Goal: Use online tool/utility

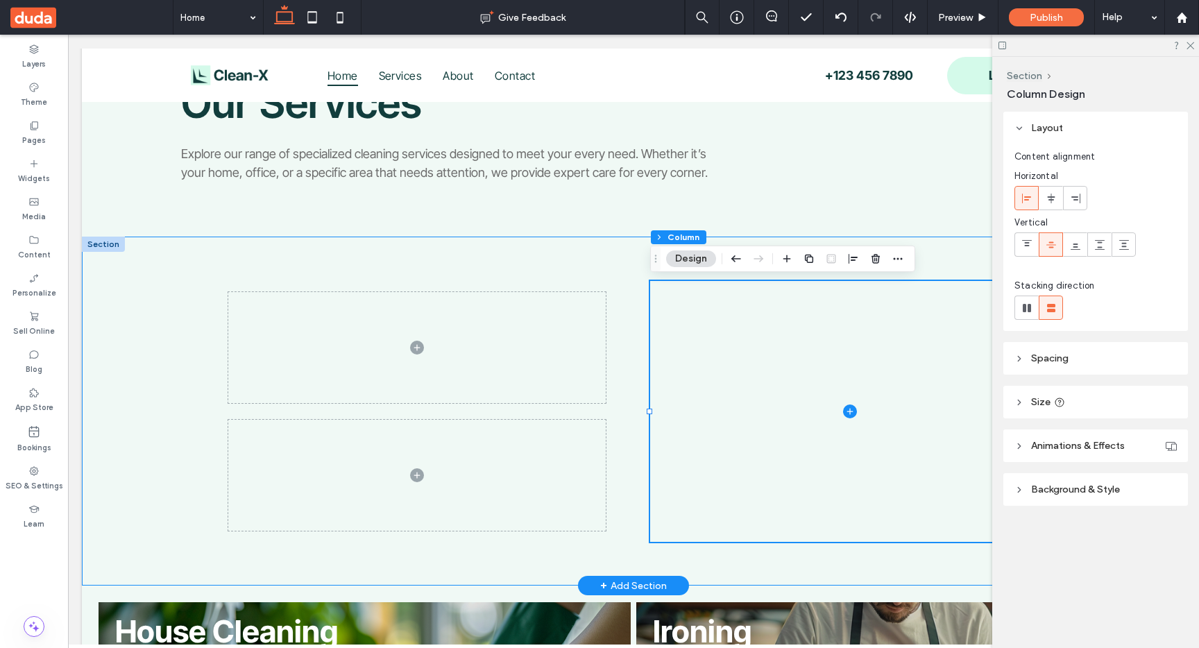
click at [634, 373] on div at bounding box center [633, 411] width 832 height 349
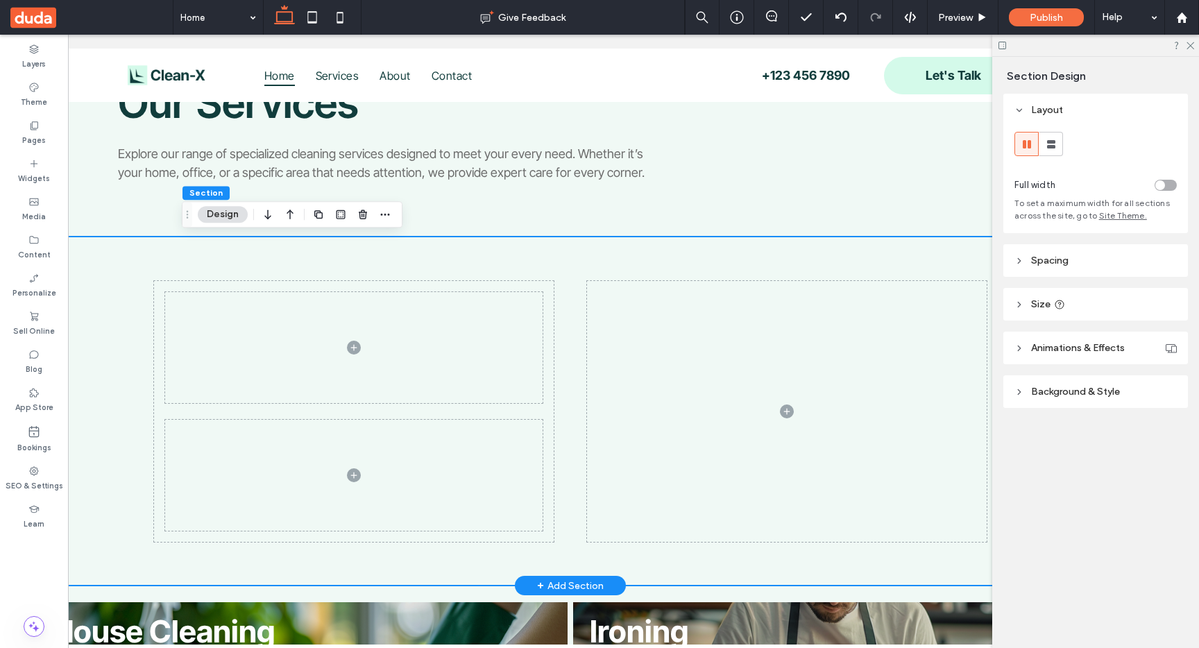
scroll to position [0, 67]
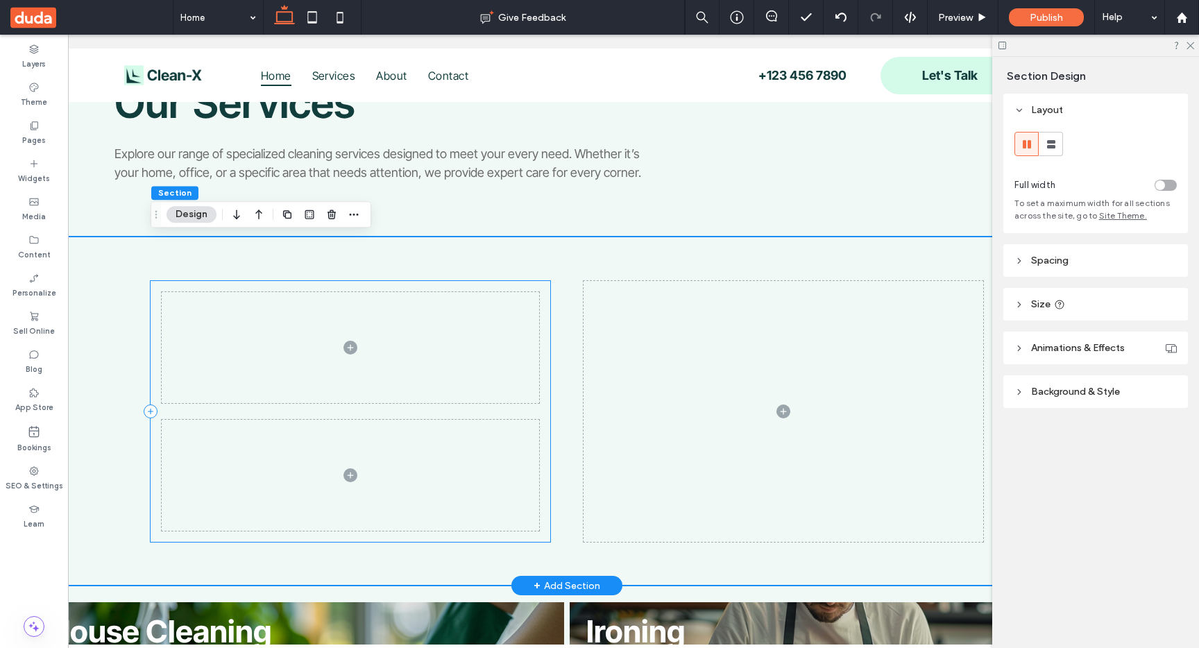
click at [547, 405] on div at bounding box center [351, 411] width 400 height 261
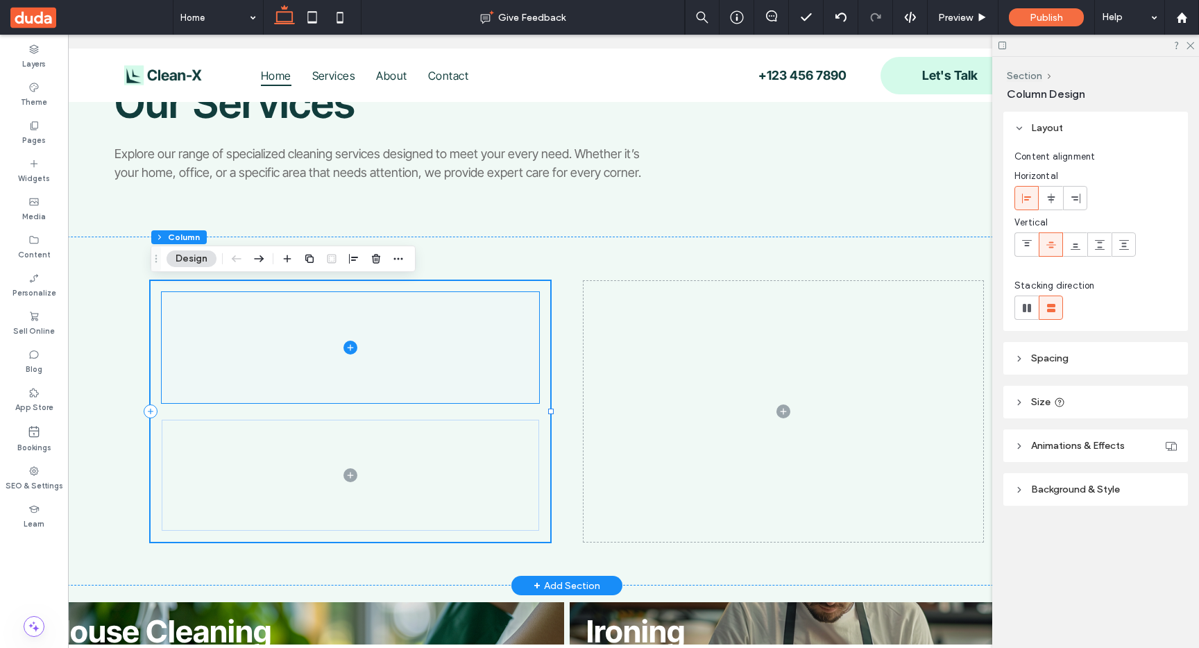
click at [493, 363] on span at bounding box center [350, 347] width 377 height 111
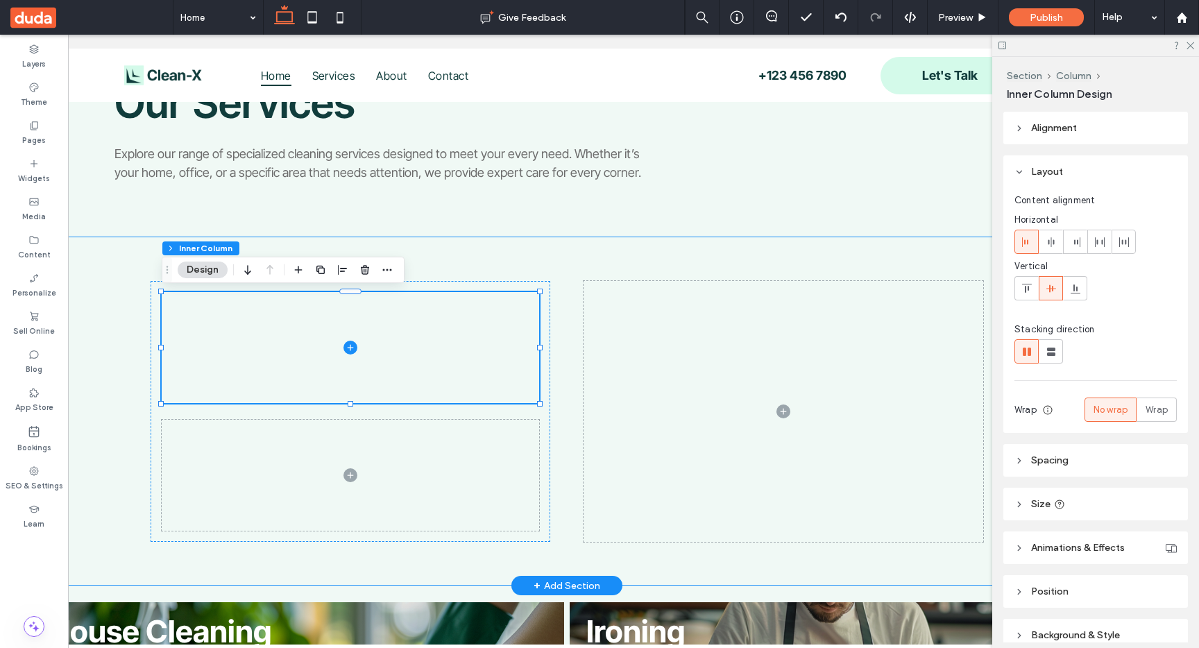
click at [567, 264] on div at bounding box center [567, 411] width 832 height 349
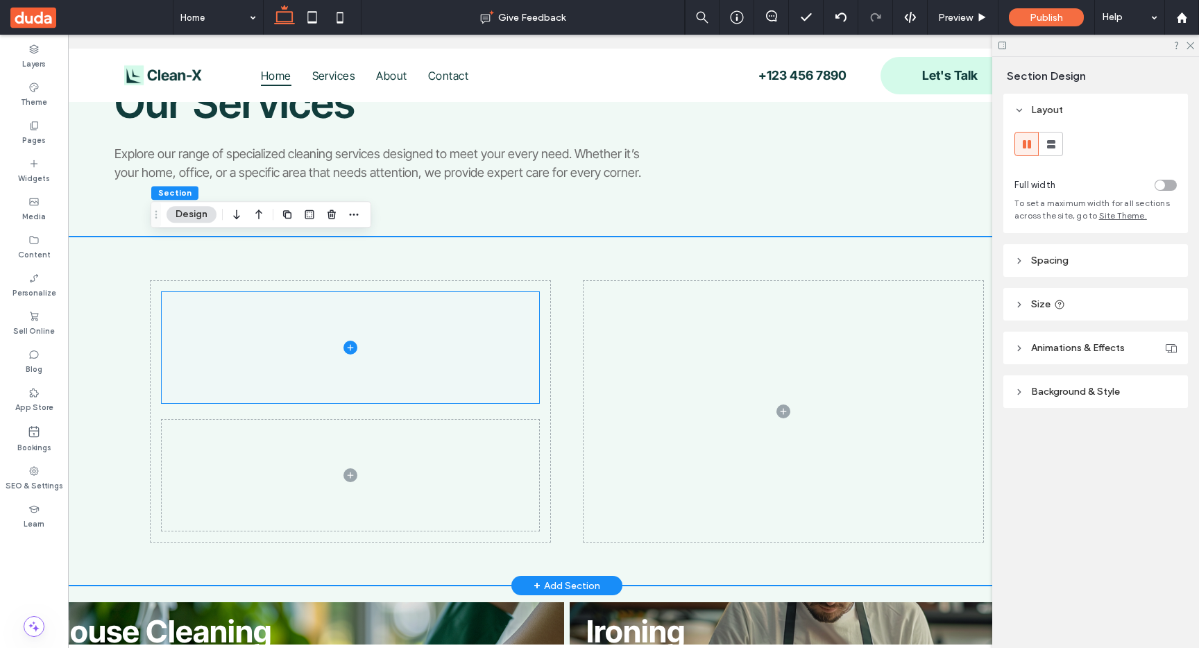
click at [452, 360] on span at bounding box center [350, 347] width 377 height 111
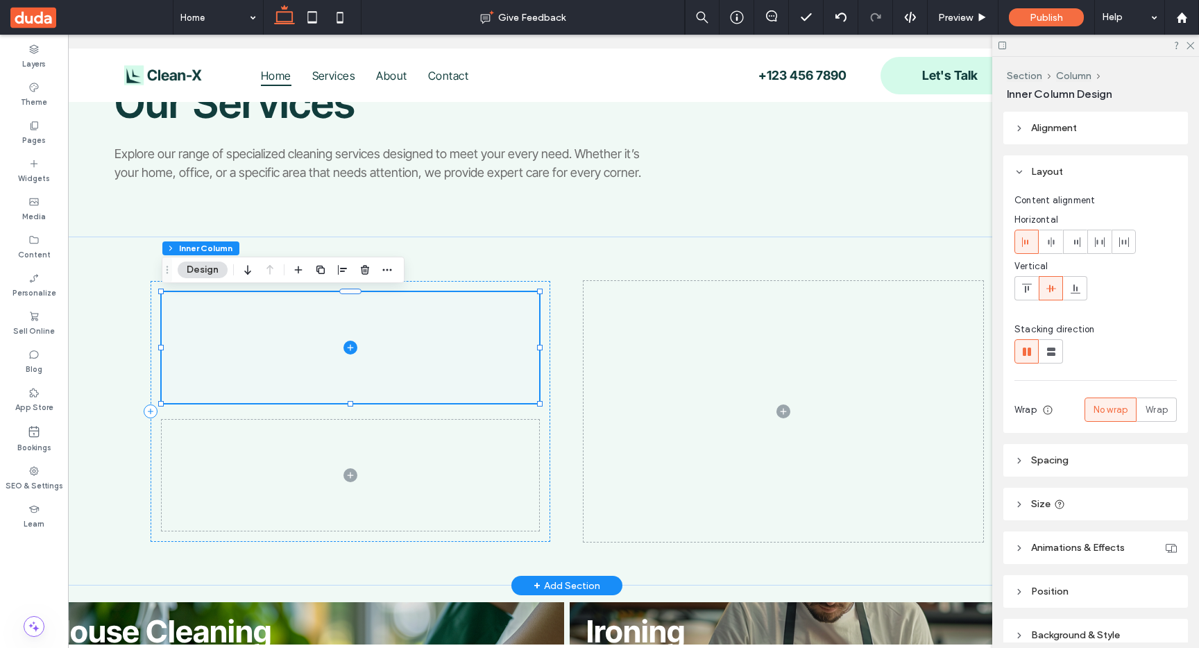
click at [352, 348] on icon at bounding box center [350, 348] width 14 height 14
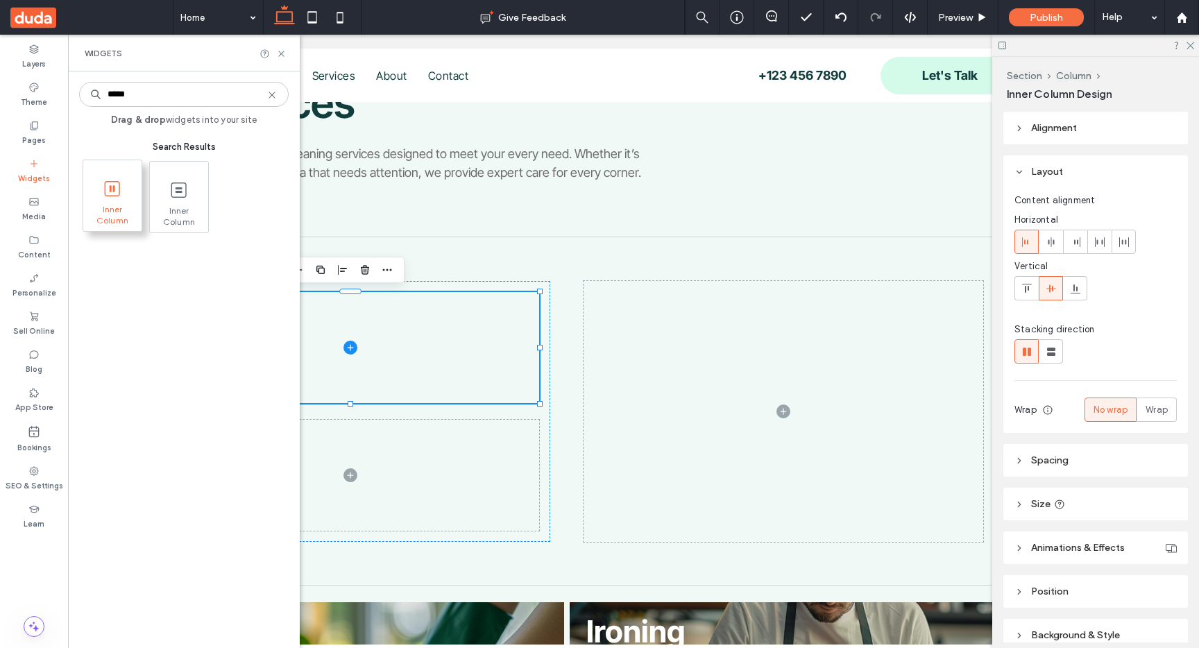
type input "*****"
click at [101, 187] on icon at bounding box center [112, 189] width 22 height 22
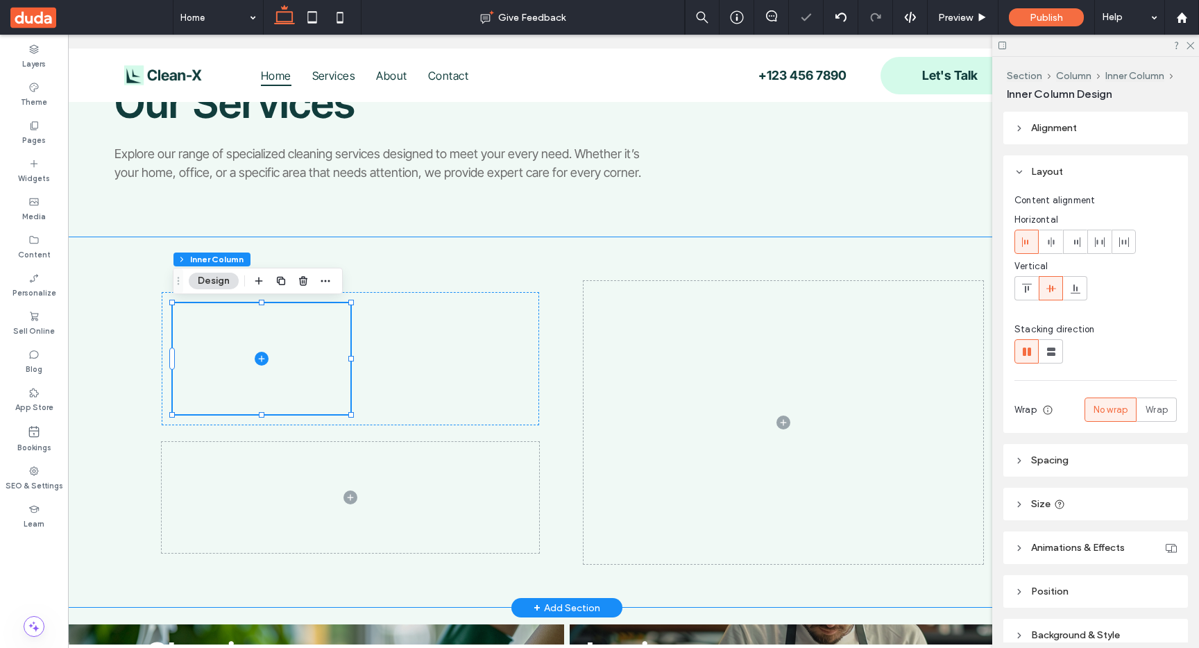
click at [575, 380] on div at bounding box center [567, 422] width 832 height 371
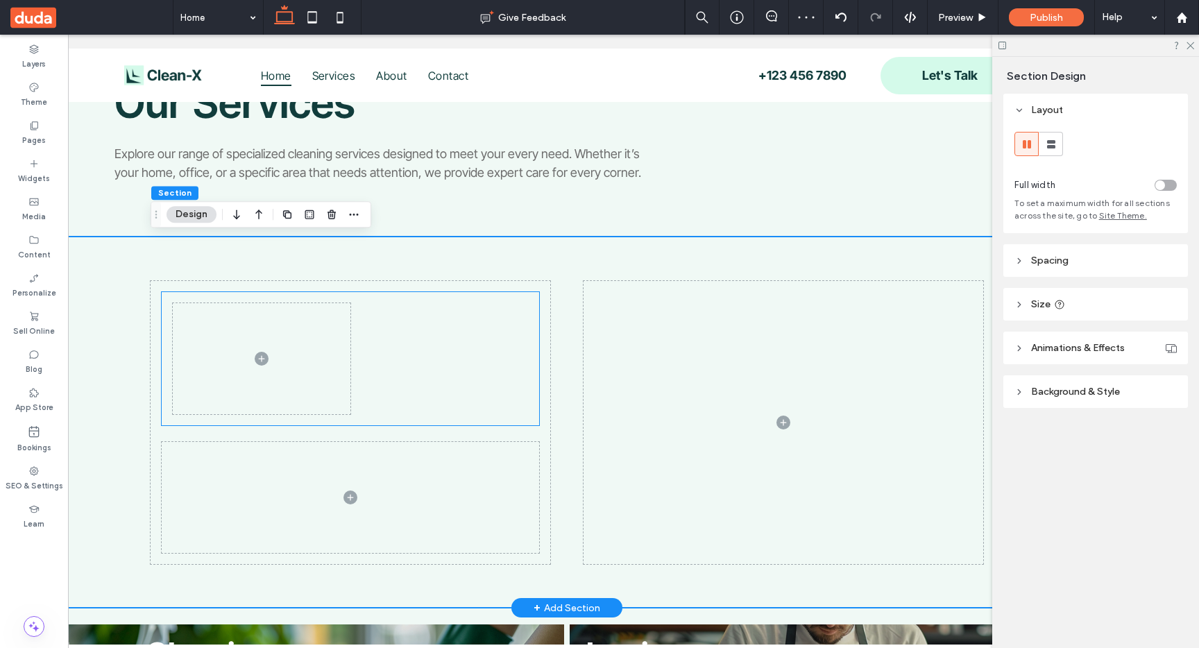
click at [303, 365] on span at bounding box center [262, 358] width 178 height 111
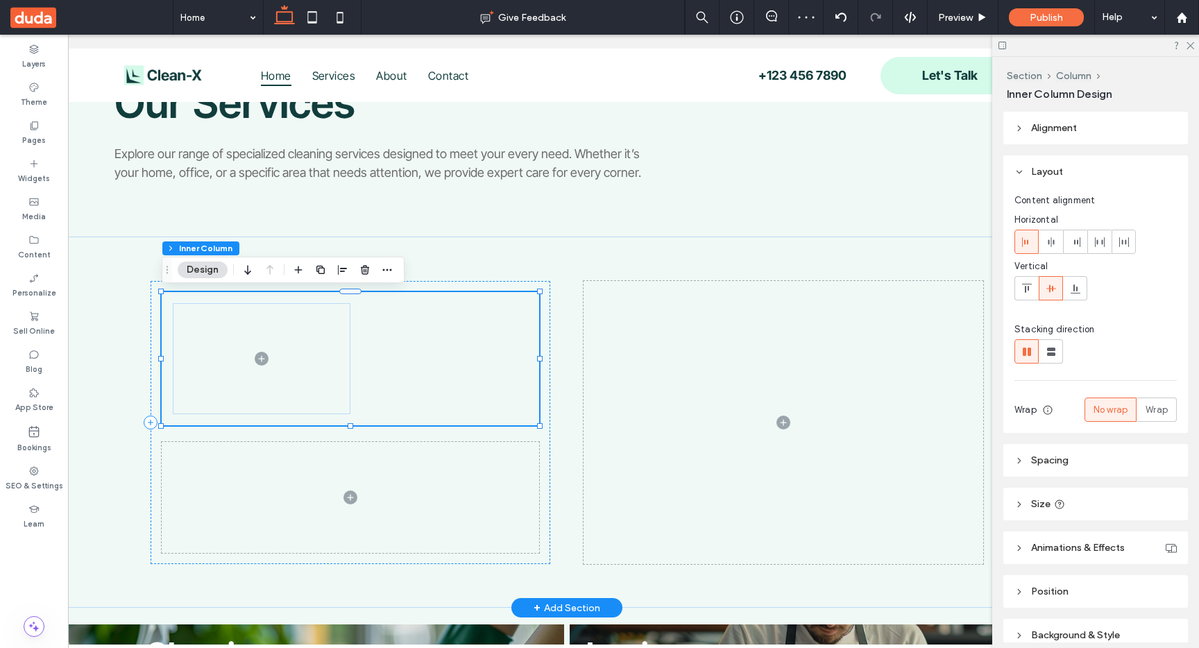
click at [321, 330] on span at bounding box center [262, 358] width 178 height 111
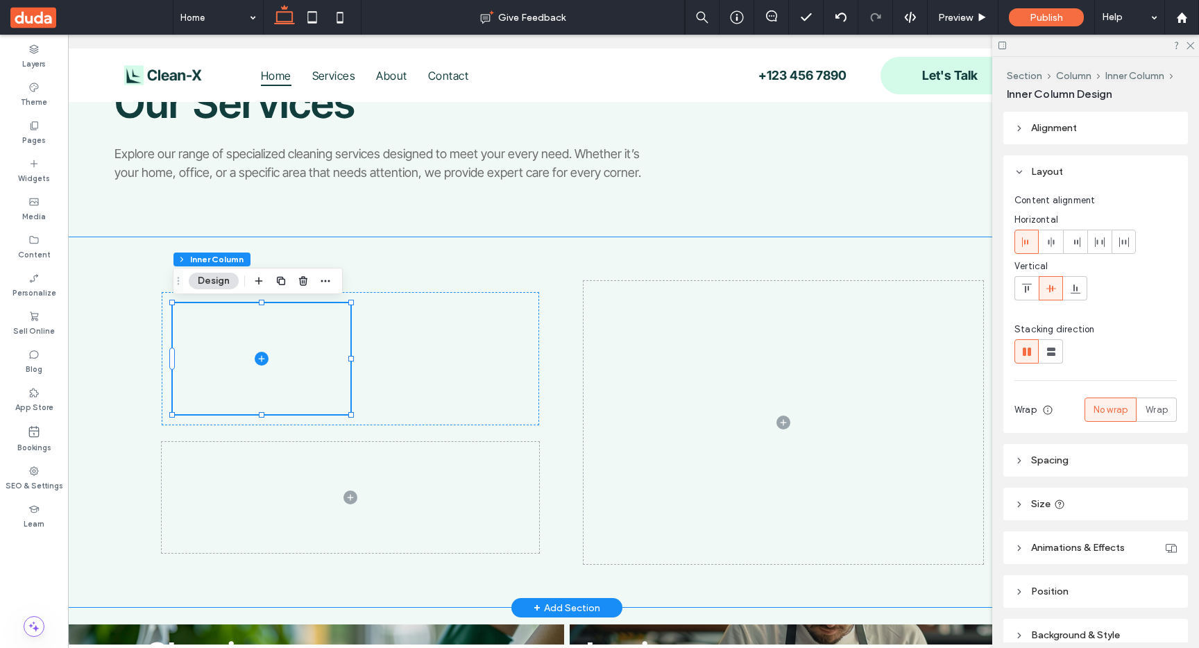
click at [497, 246] on div at bounding box center [567, 422] width 832 height 371
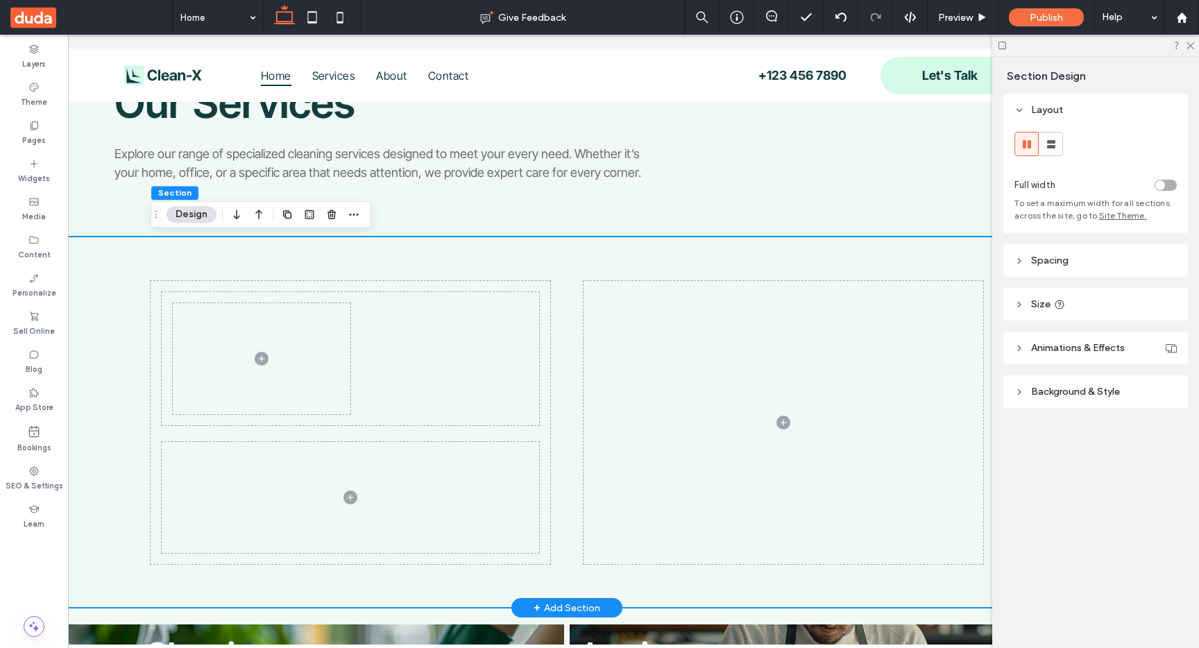
click at [556, 310] on div at bounding box center [567, 422] width 832 height 371
click at [307, 354] on span at bounding box center [262, 358] width 178 height 111
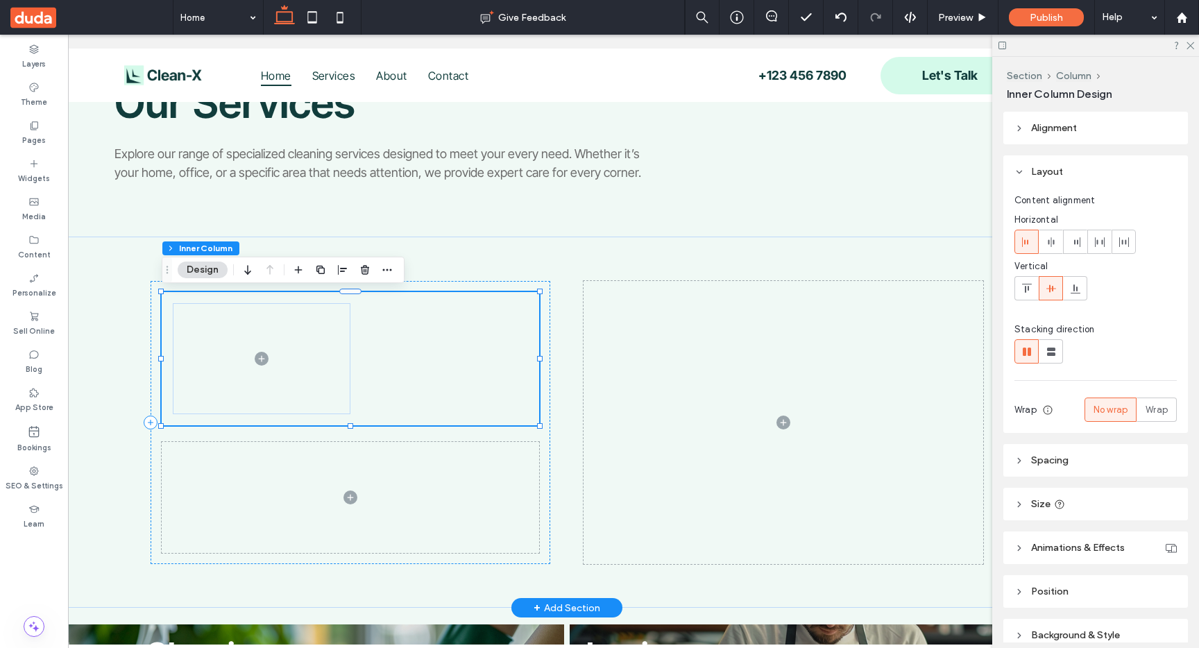
click at [307, 354] on span at bounding box center [262, 358] width 178 height 111
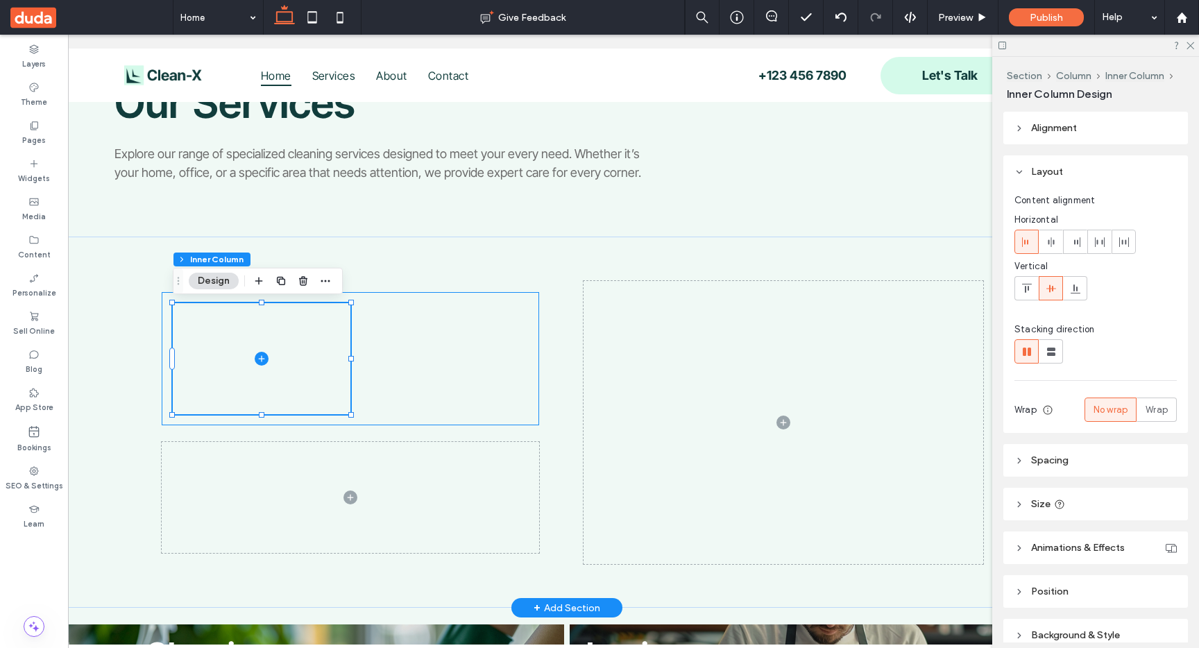
click at [428, 336] on div at bounding box center [350, 358] width 377 height 133
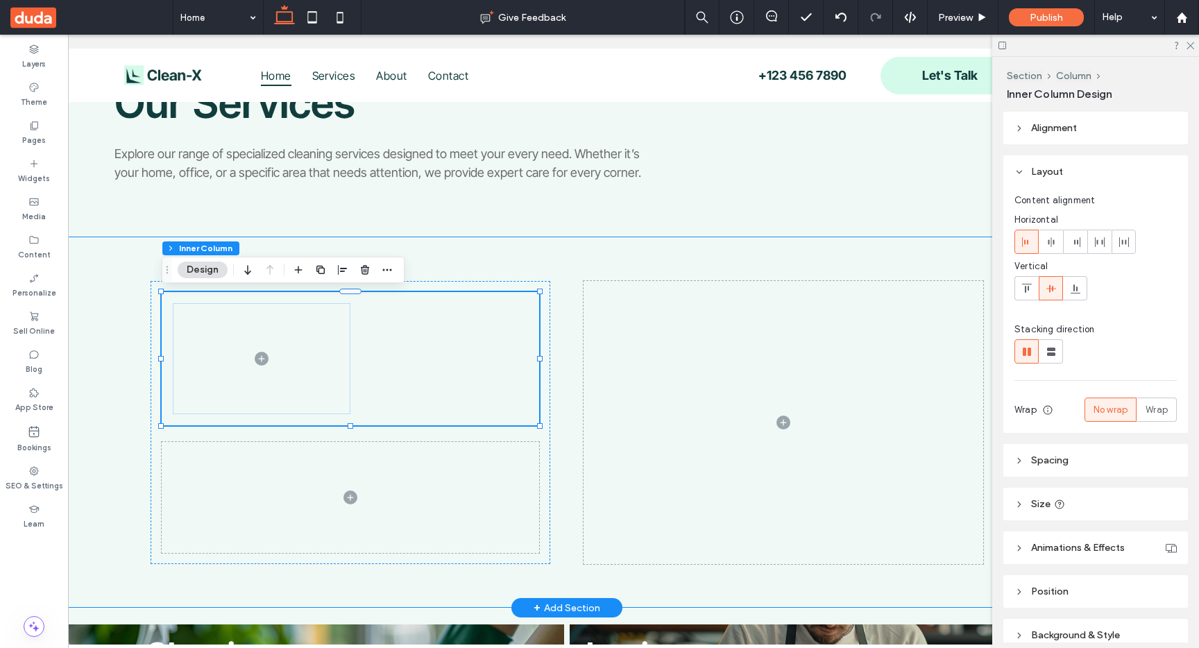
click at [524, 259] on div at bounding box center [567, 422] width 832 height 371
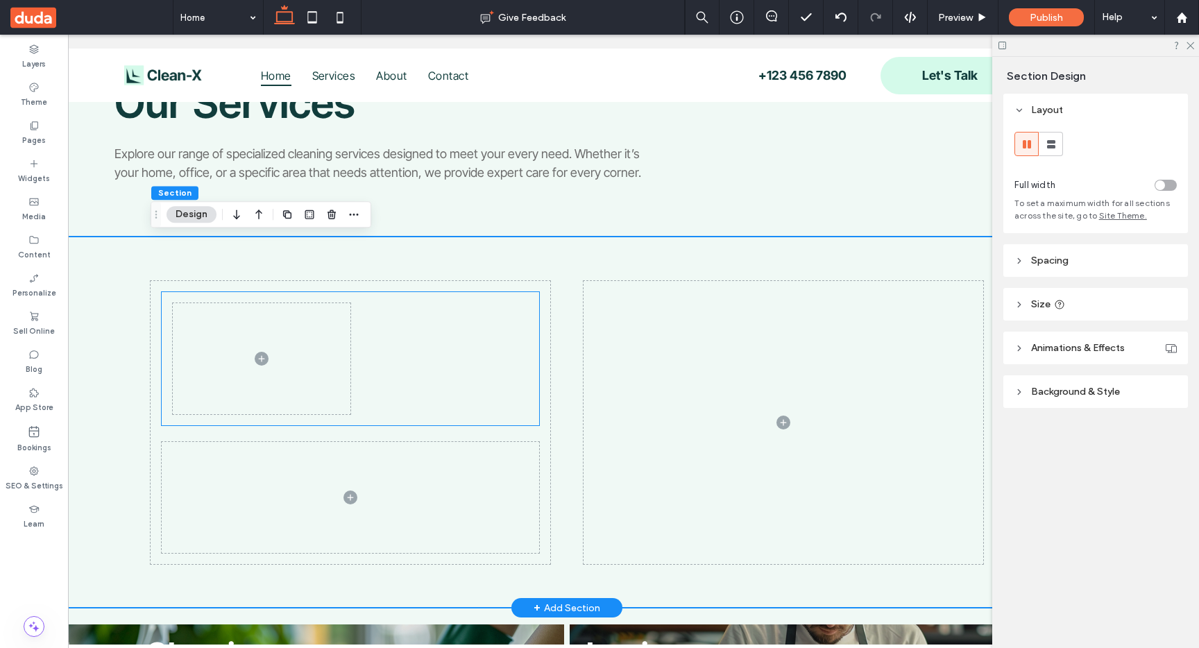
click at [325, 386] on span at bounding box center [262, 358] width 178 height 111
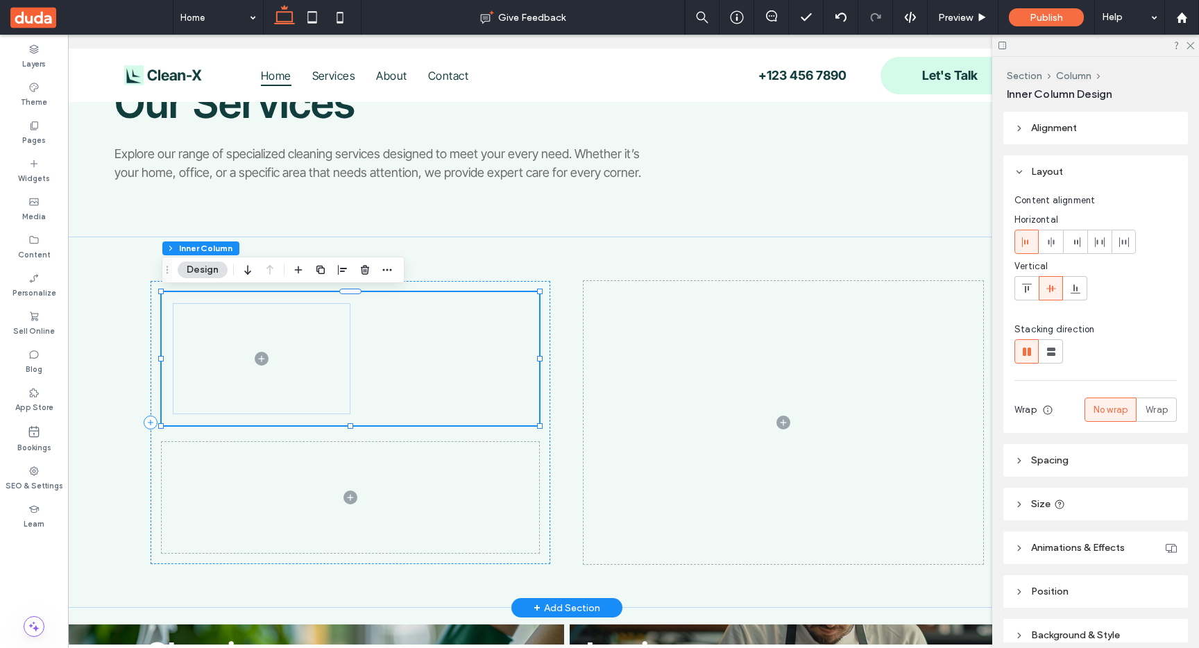
click at [325, 386] on span at bounding box center [262, 358] width 178 height 111
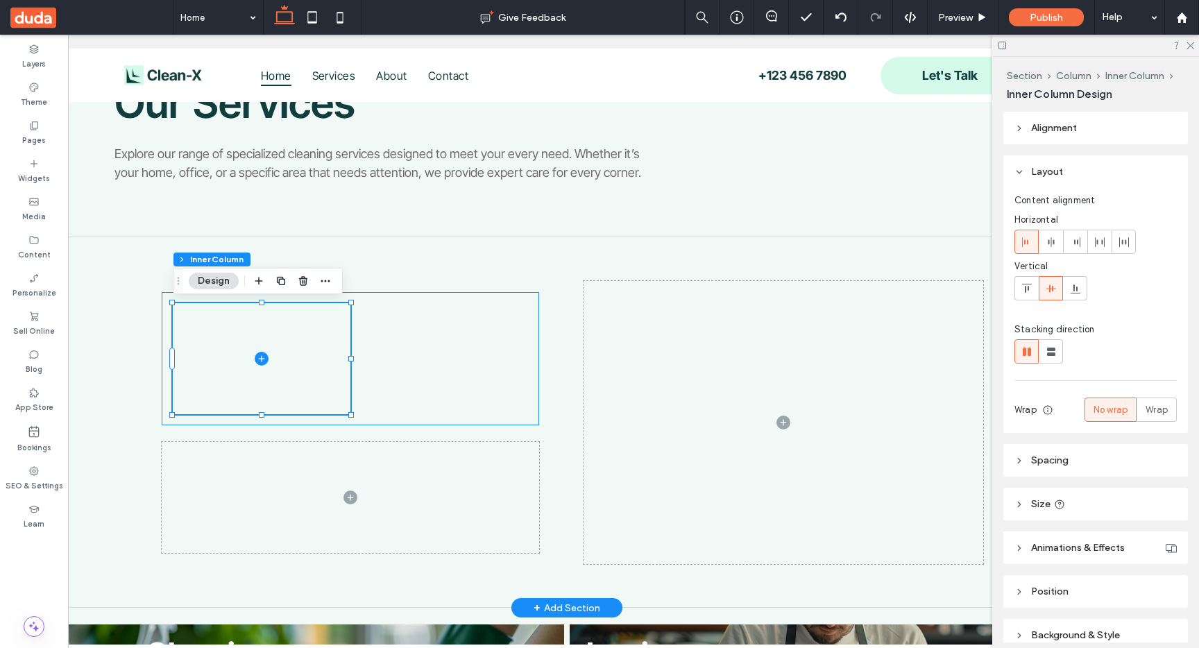
click at [390, 371] on div at bounding box center [350, 358] width 377 height 133
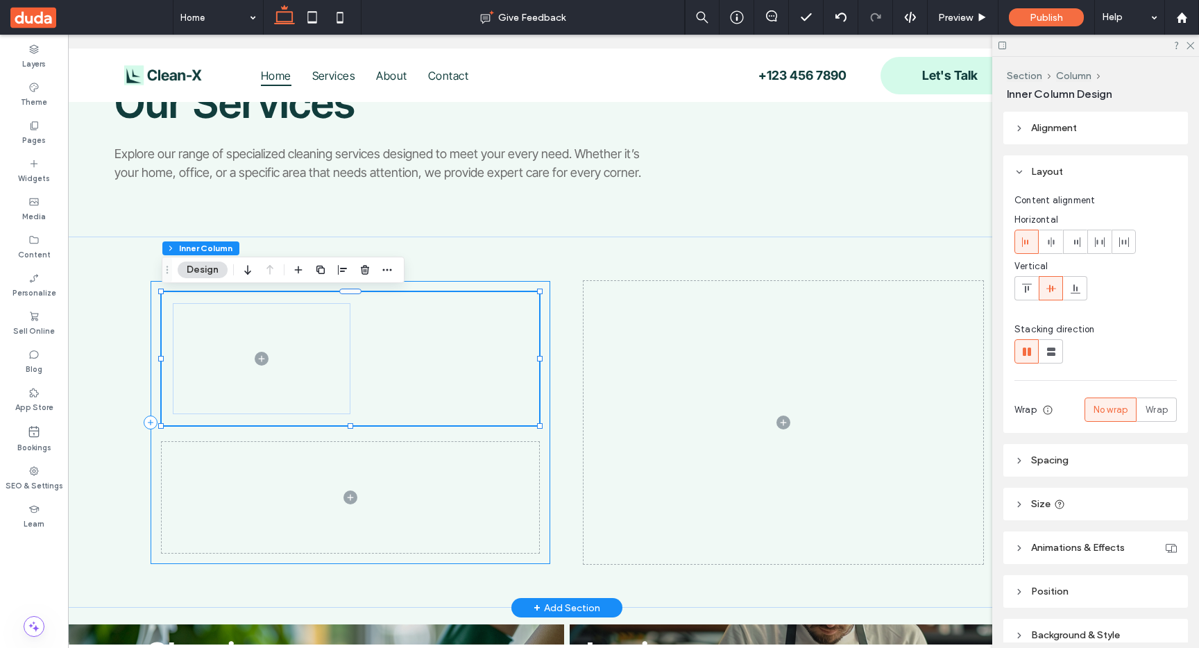
click at [463, 284] on div at bounding box center [351, 422] width 400 height 283
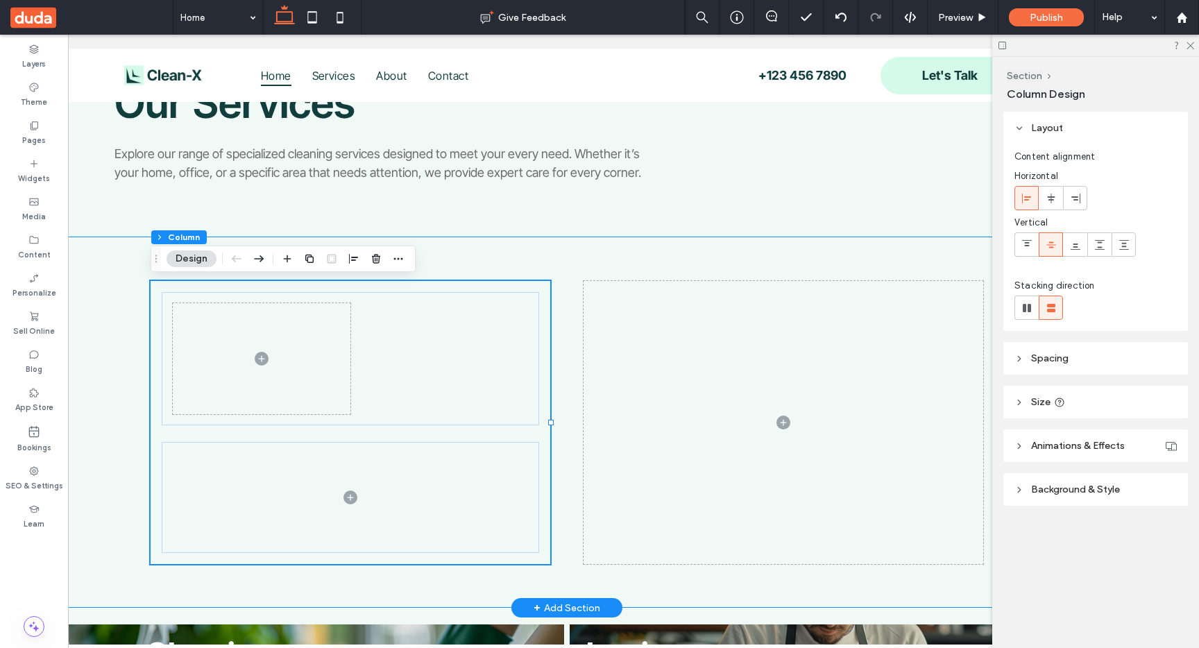
click at [477, 261] on div at bounding box center [567, 422] width 832 height 371
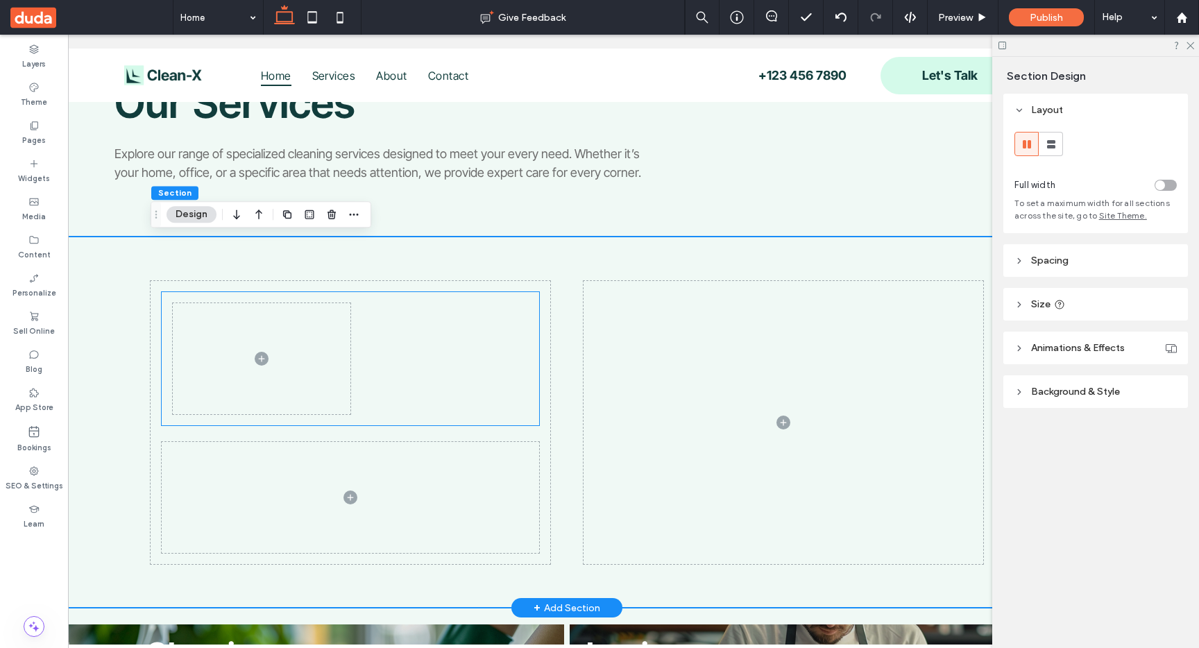
click at [317, 347] on span at bounding box center [262, 358] width 178 height 111
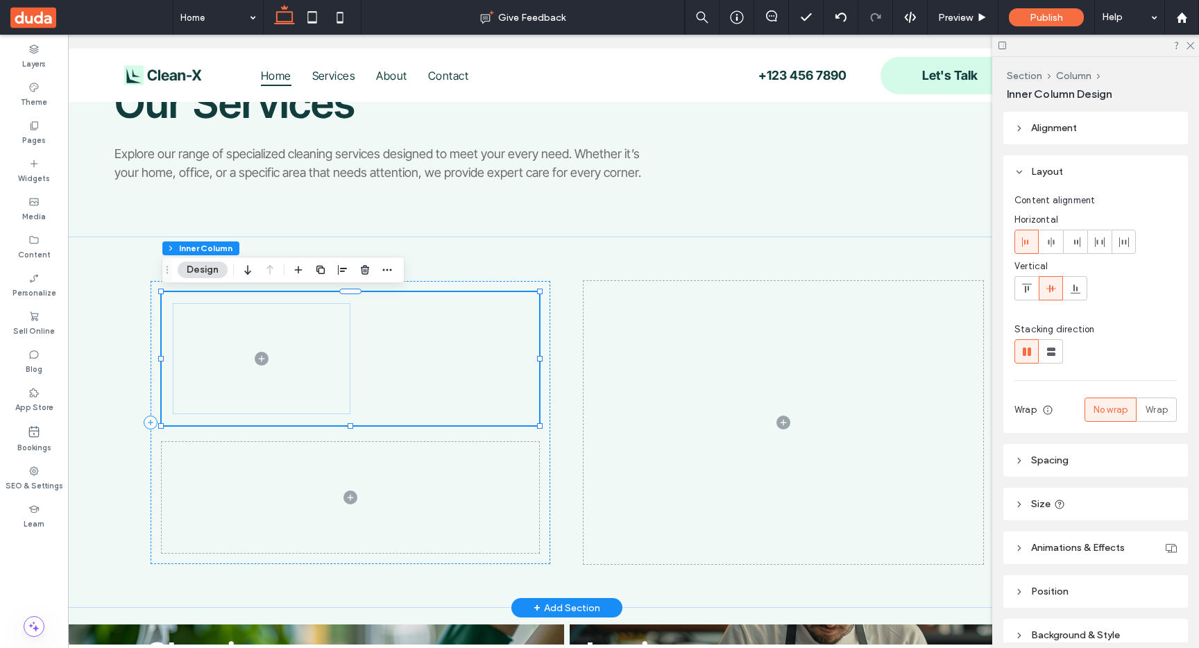
click at [317, 347] on span at bounding box center [262, 358] width 178 height 111
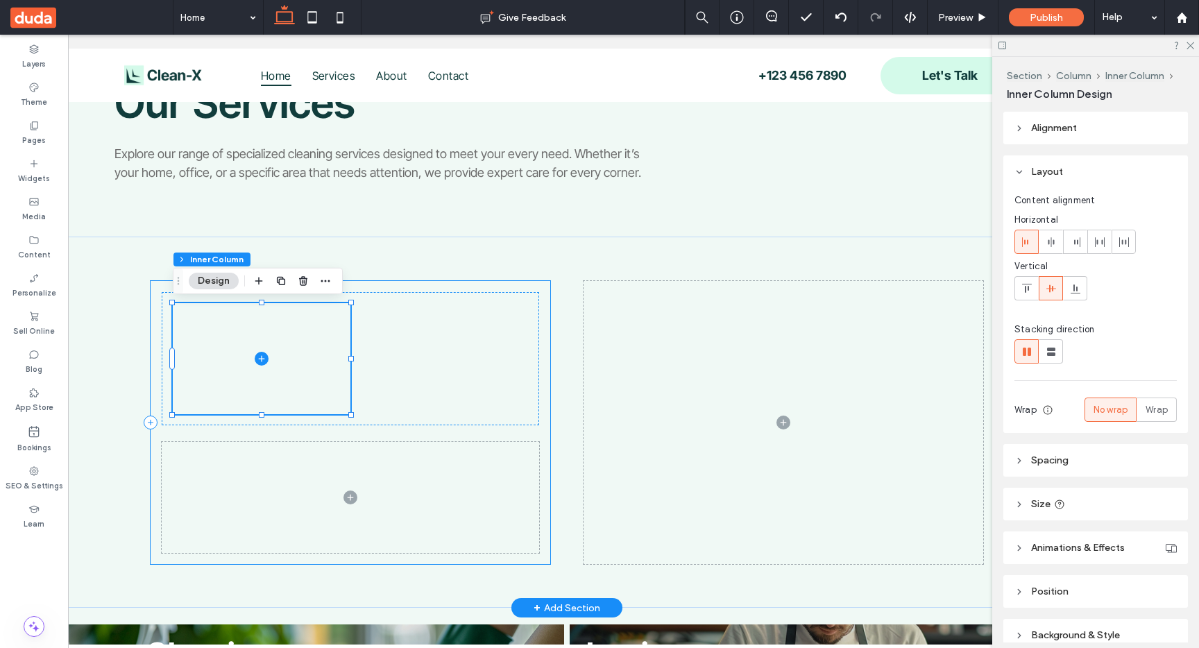
click at [438, 288] on div at bounding box center [351, 422] width 400 height 283
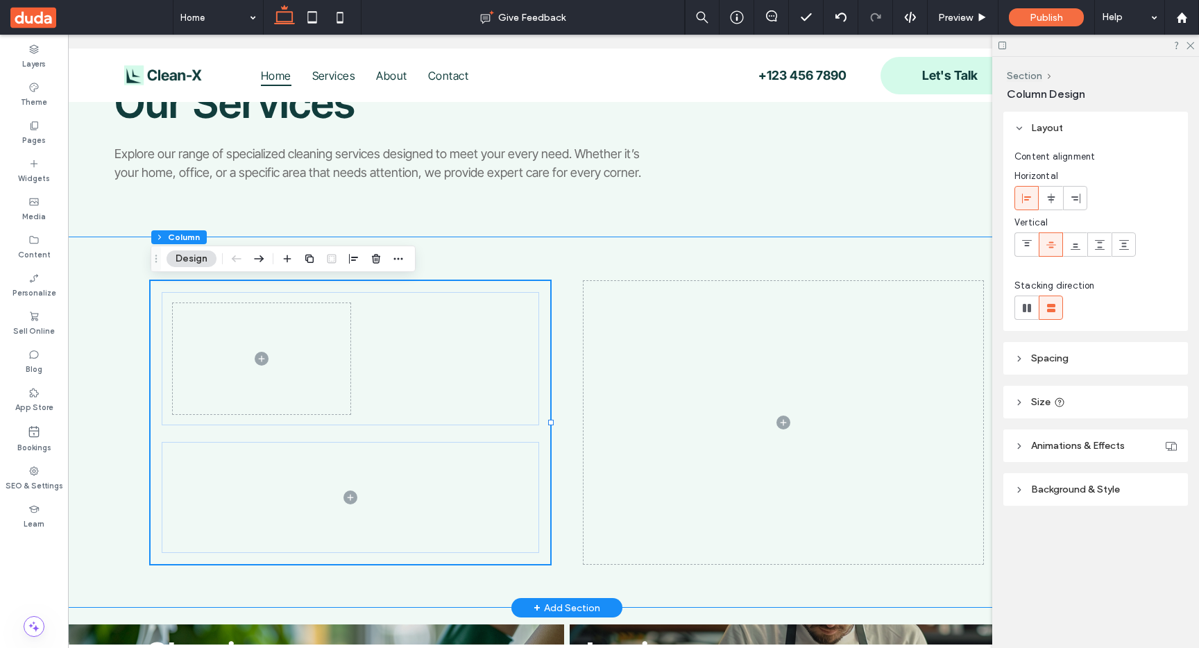
click at [477, 257] on div at bounding box center [567, 422] width 832 height 371
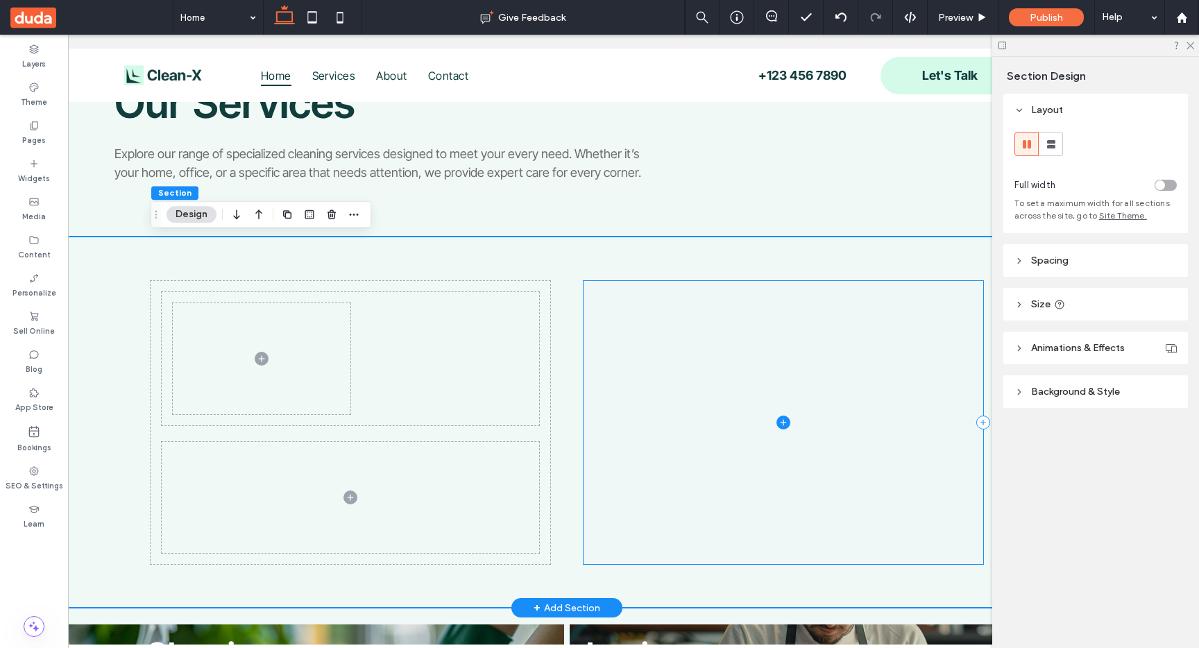
click at [641, 326] on span at bounding box center [783, 422] width 400 height 283
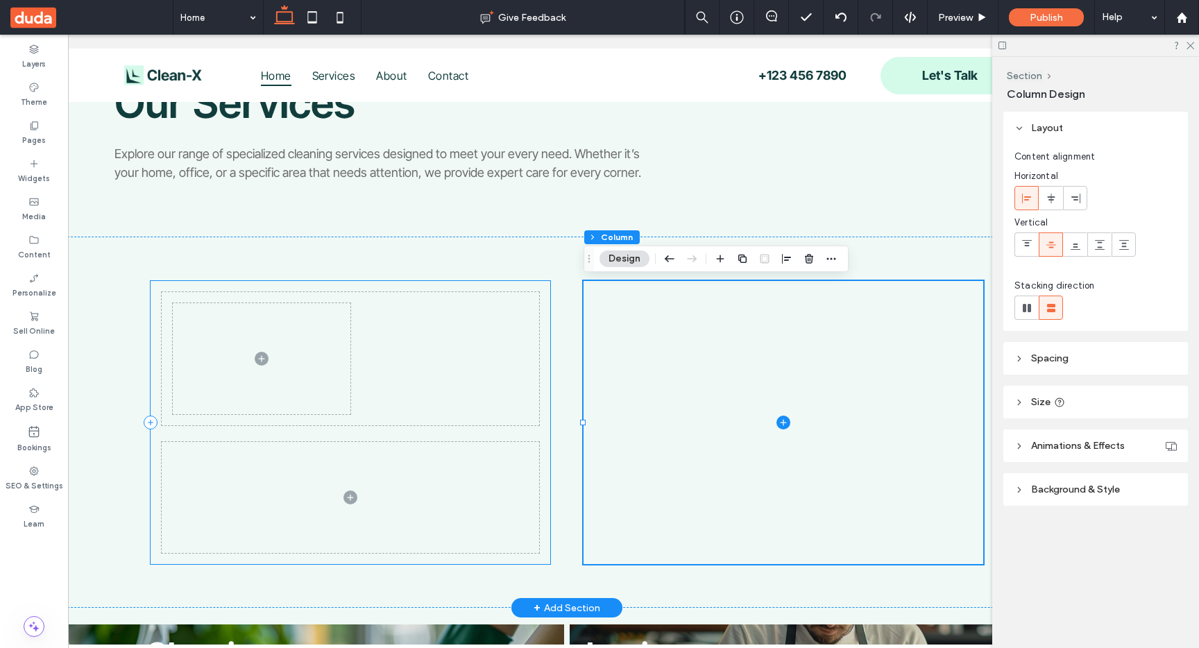
click at [529, 281] on div at bounding box center [351, 422] width 400 height 283
